Goal: Task Accomplishment & Management: Manage account settings

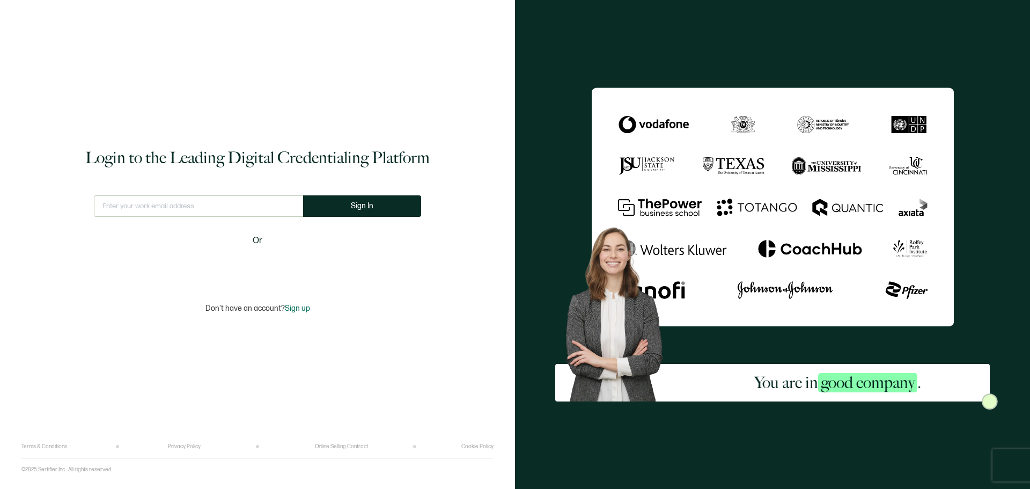
click at [227, 216] on input "text" at bounding box center [198, 205] width 209 height 21
type input "[EMAIL_ADDRESS][DOMAIN_NAME]"
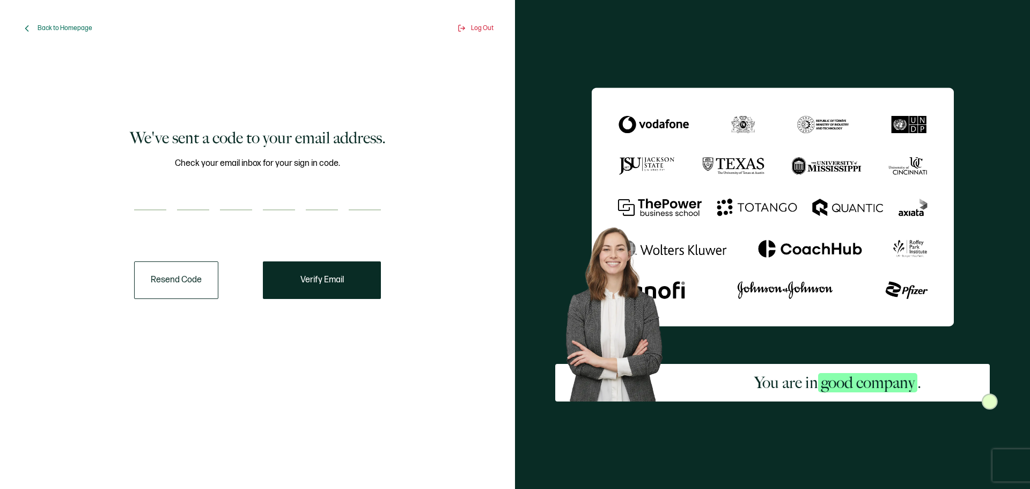
click at [149, 197] on input "number" at bounding box center [150, 199] width 32 height 21
type input "2"
type input "5"
type input "4"
type input "7"
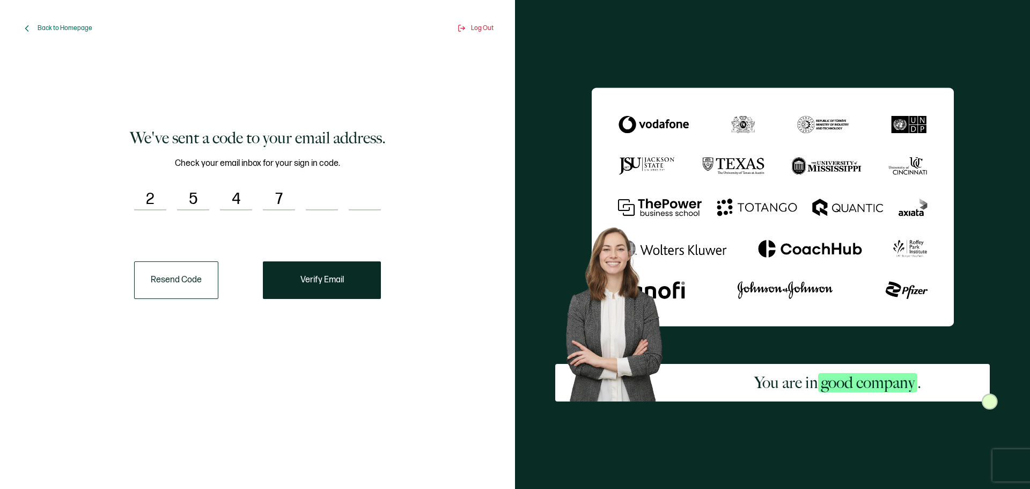
type input "9"
type input "2"
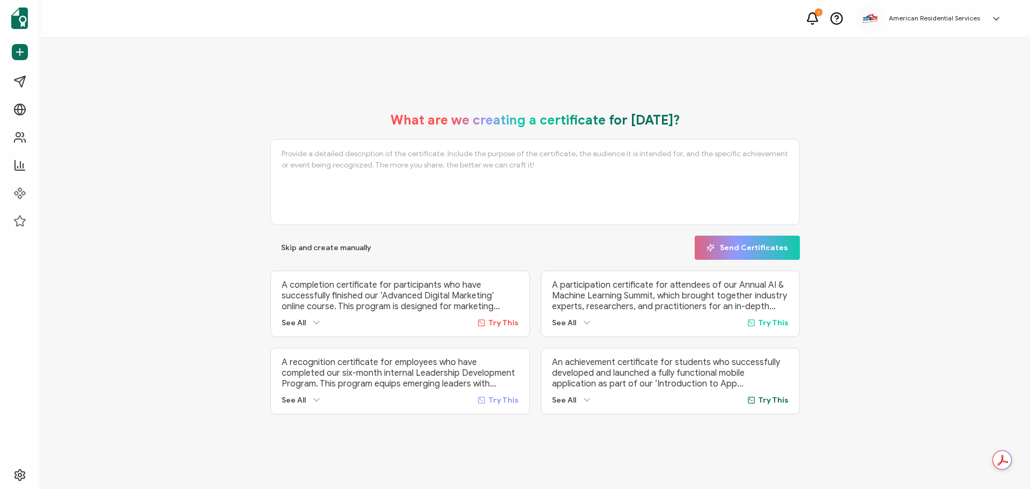
click at [819, 18] on icon at bounding box center [812, 18] width 13 height 13
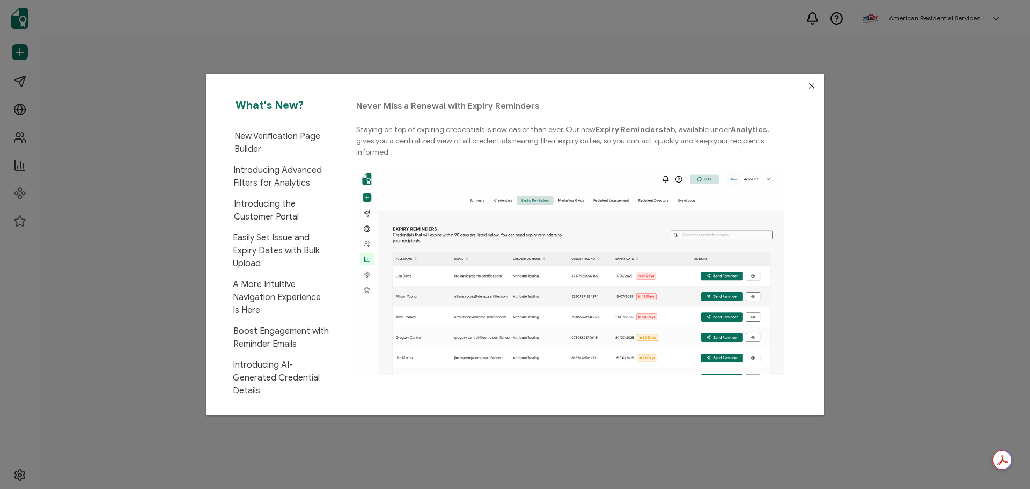
click at [808, 86] on icon "Close" at bounding box center [811, 86] width 9 height 9
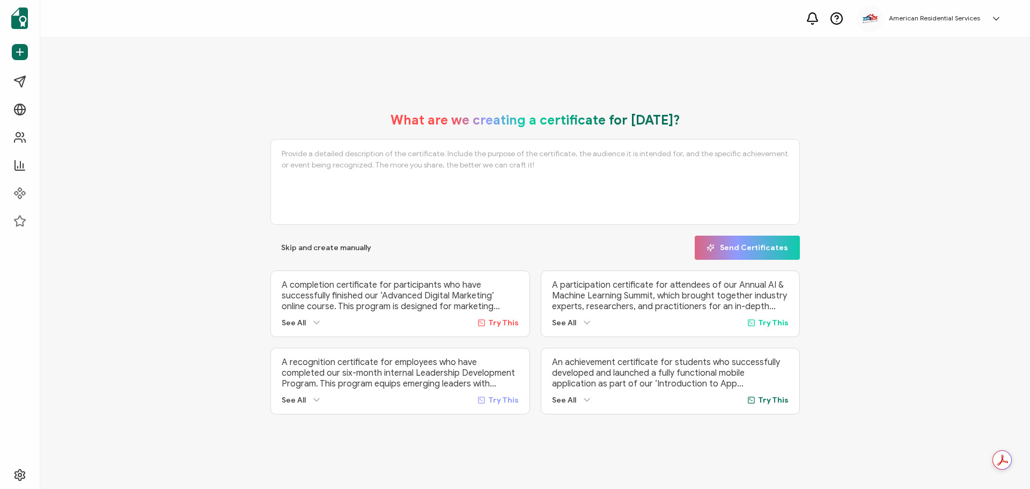
click at [915, 19] on h5 "American Residential Services" at bounding box center [934, 18] width 91 height 8
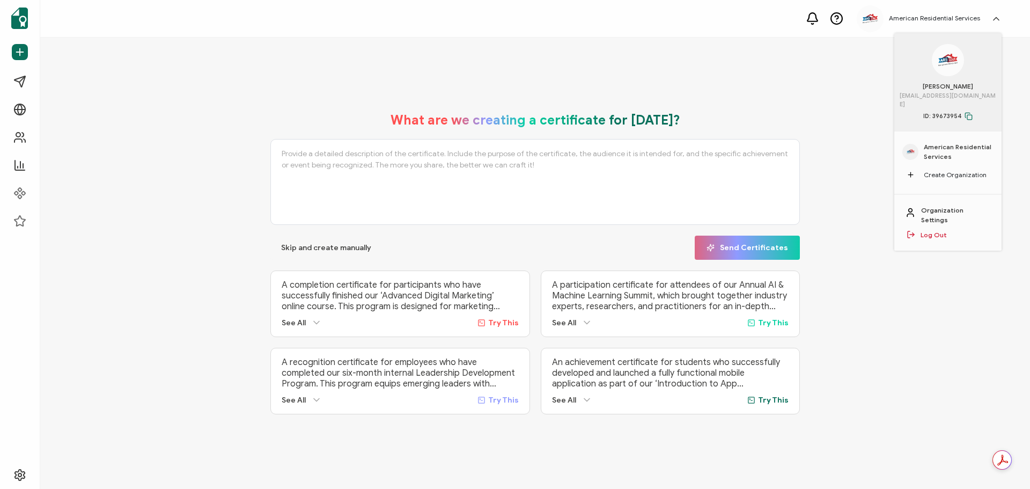
click at [938, 142] on span "American Residential Services" at bounding box center [959, 151] width 70 height 19
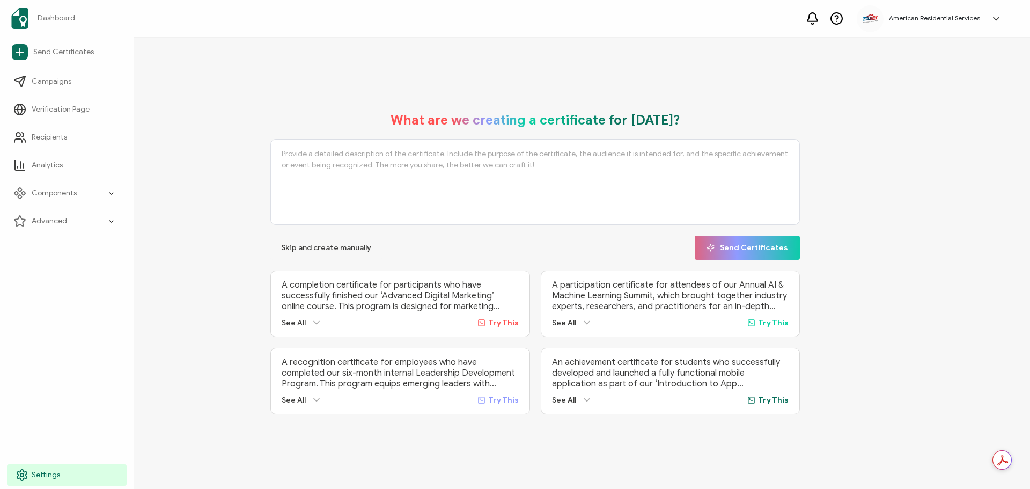
click at [30, 472] on link "Settings" at bounding box center [67, 474] width 120 height 21
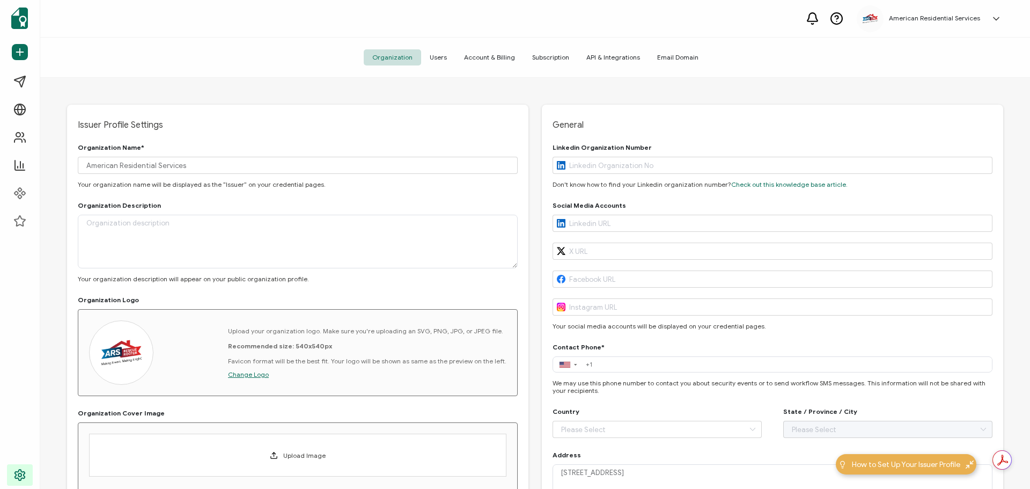
click at [271, 89] on div "Issuer Profile Settings Organization Name* American Residential Services Your o…" at bounding box center [535, 285] width 990 height 414
click at [551, 55] on span "Subscription" at bounding box center [551, 57] width 54 height 16
